Goal: Transaction & Acquisition: Purchase product/service

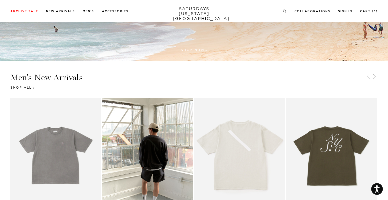
scroll to position [236, 0]
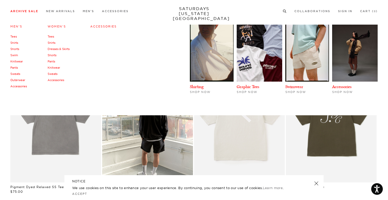
click at [27, 11] on link "Archive Sale" at bounding box center [24, 11] width 28 height 3
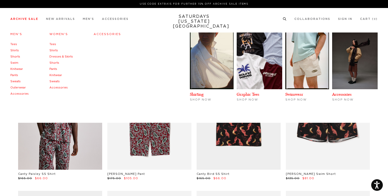
click at [17, 34] on link "Men's" at bounding box center [16, 34] width 12 height 3
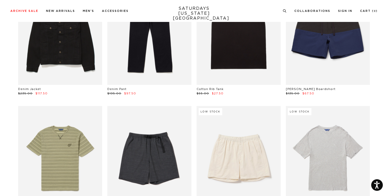
scroll to position [635, 0]
